Goal: Navigation & Orientation: Find specific page/section

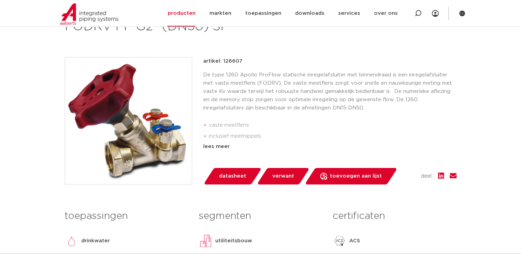
scroll to position [134, 0]
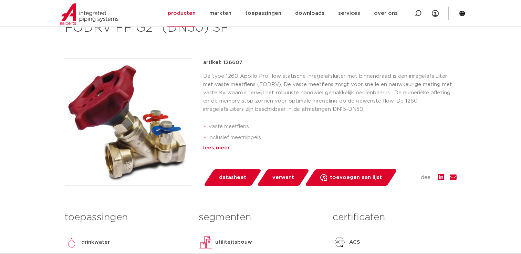
click at [213, 148] on div "lees meer" at bounding box center [329, 148] width 253 height 8
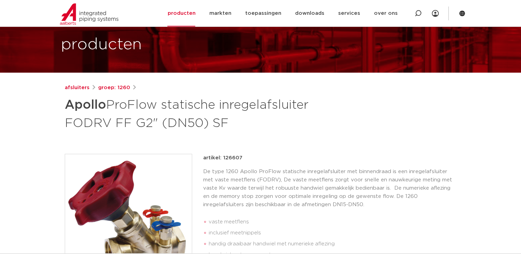
scroll to position [37, 0]
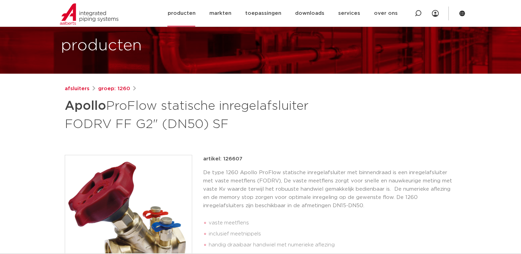
click at [189, 19] on link "producten" at bounding box center [181, 13] width 28 height 27
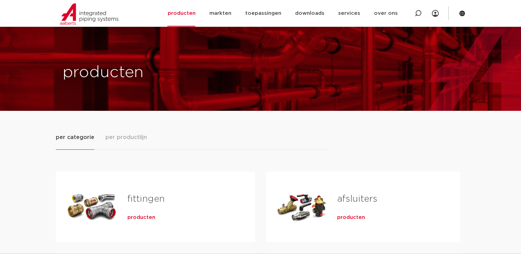
scroll to position [83, 0]
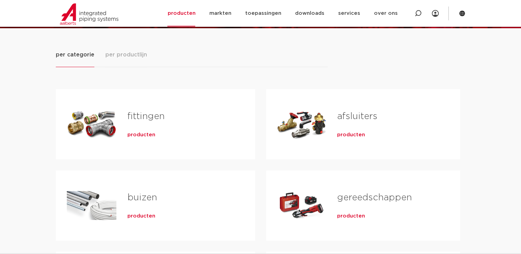
click at [355, 135] on span "producten" at bounding box center [351, 135] width 28 height 7
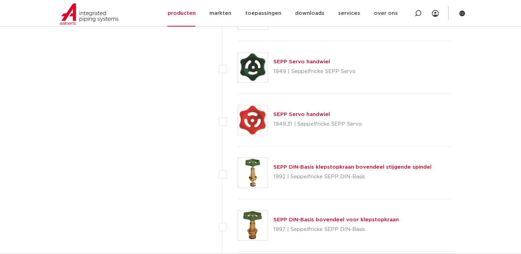
scroll to position [1740, 0]
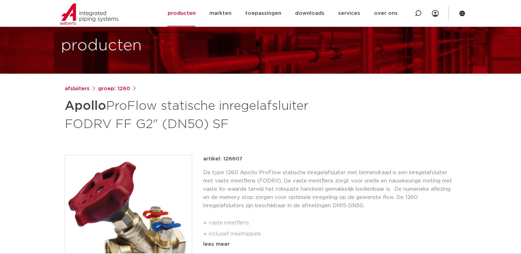
scroll to position [49, 0]
